Goal: Task Accomplishment & Management: Manage account settings

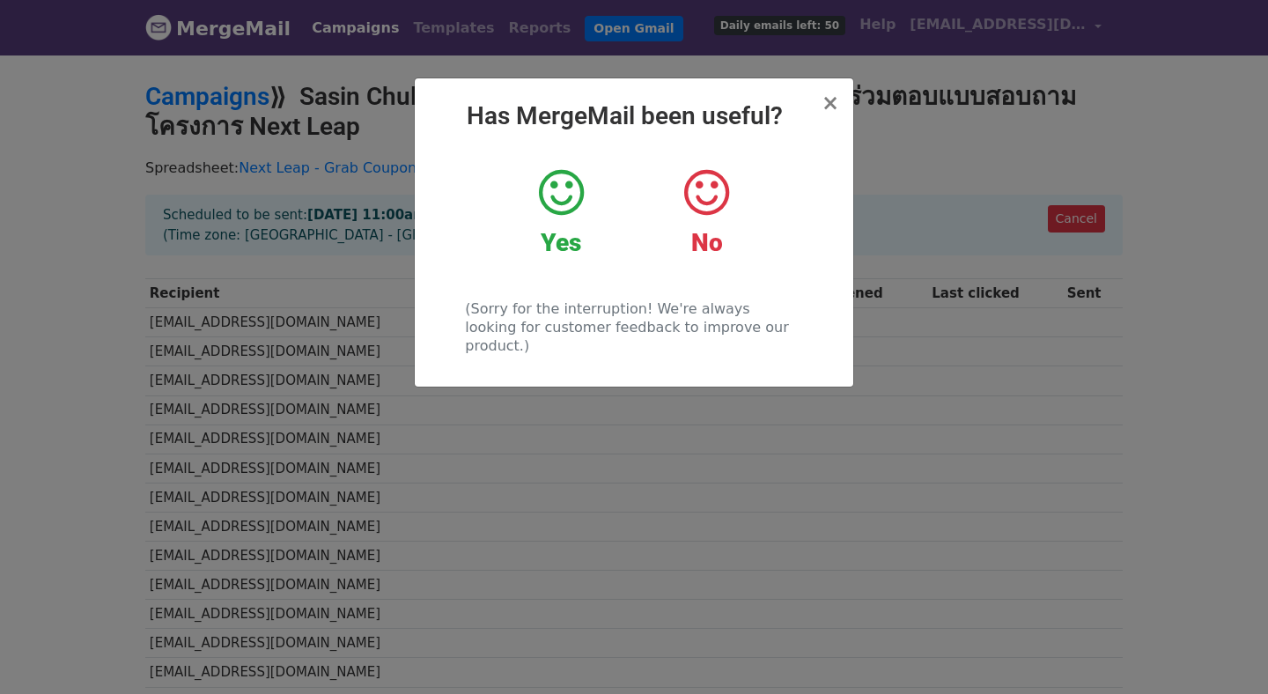
click at [839, 107] on div "× Has MergeMail been useful? Yes No (Sorry for the interruption! We're always l…" at bounding box center [634, 232] width 438 height 308
click at [835, 107] on span "×" at bounding box center [830, 103] width 18 height 25
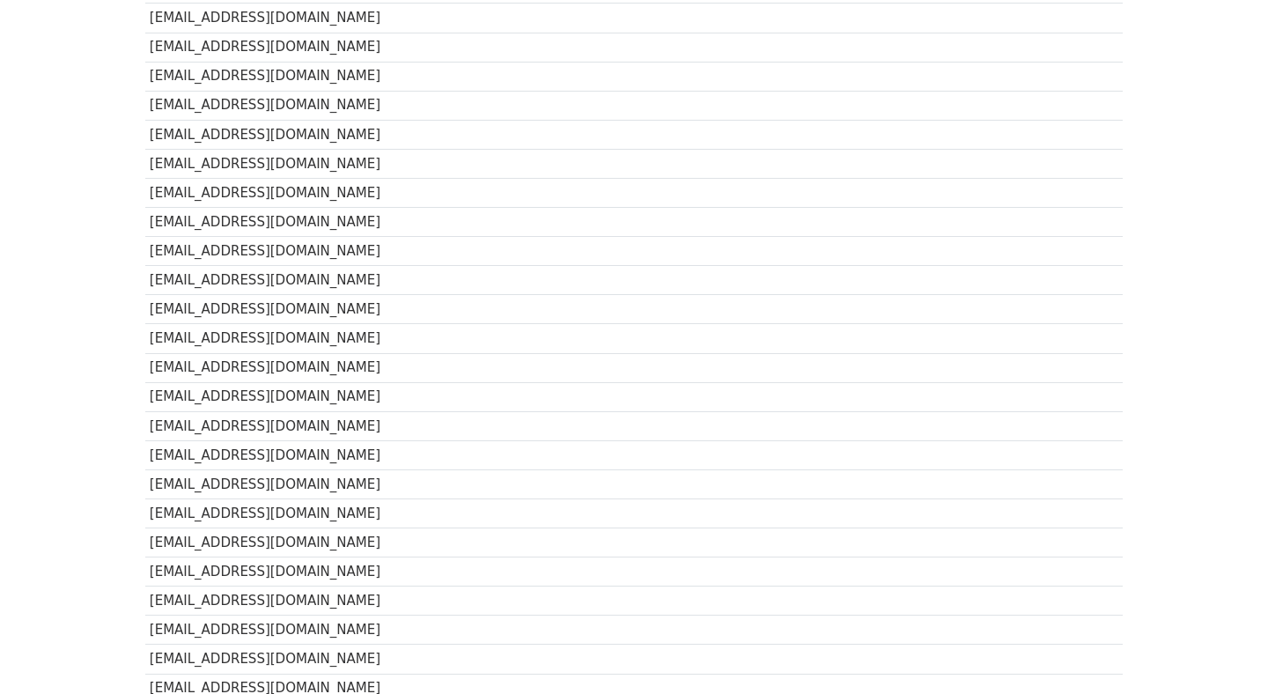
scroll to position [1226, 0]
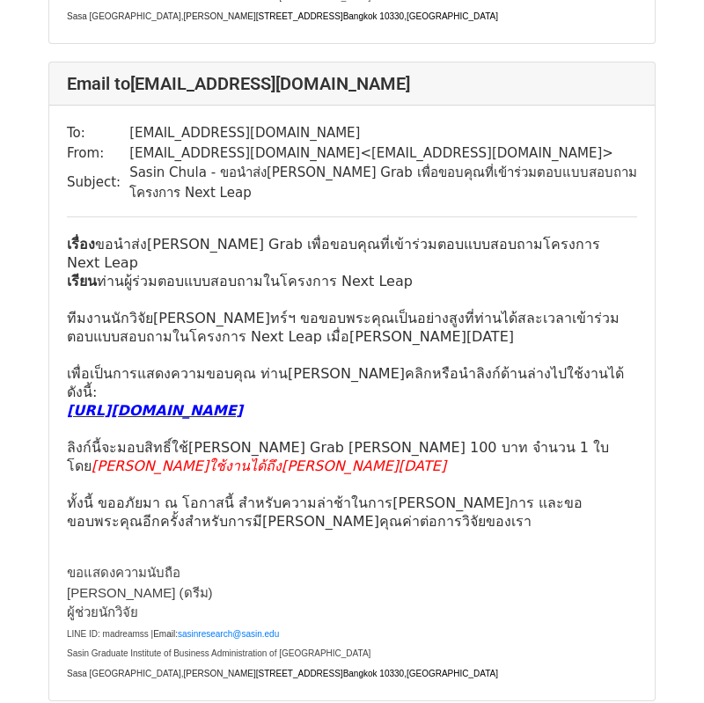
scroll to position [724, 0]
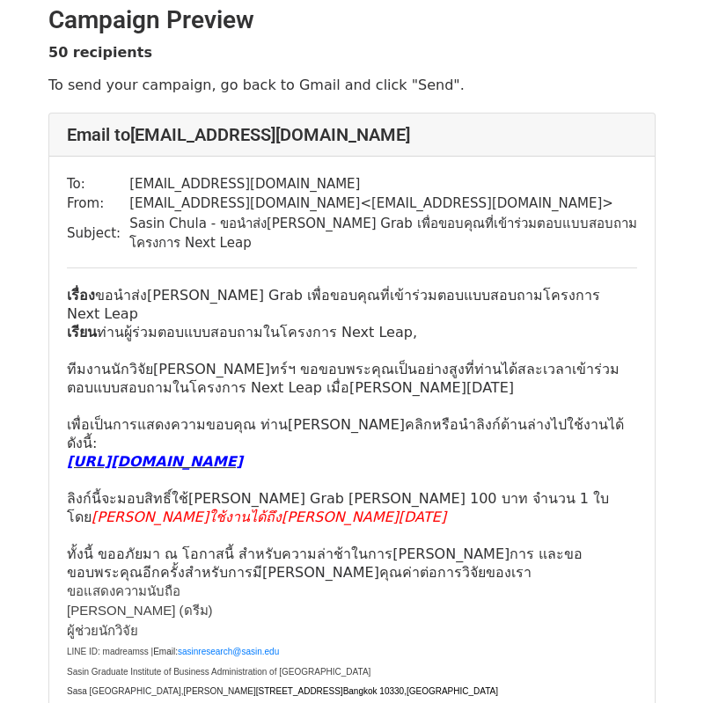
scroll to position [17, 0]
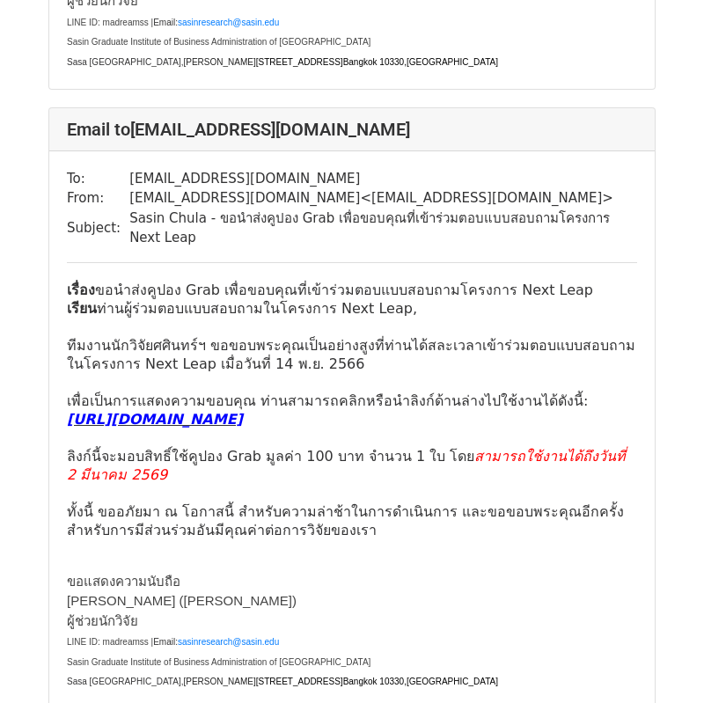
scroll to position [7497, 0]
